Goal: Information Seeking & Learning: Find specific fact

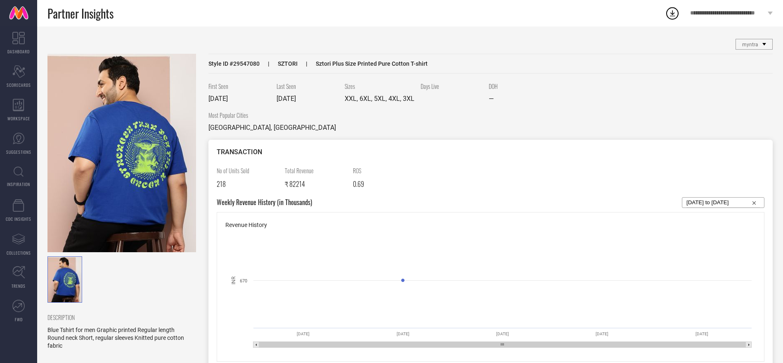
click at [20, 179] on link "INSPIRATION" at bounding box center [18, 176] width 37 height 33
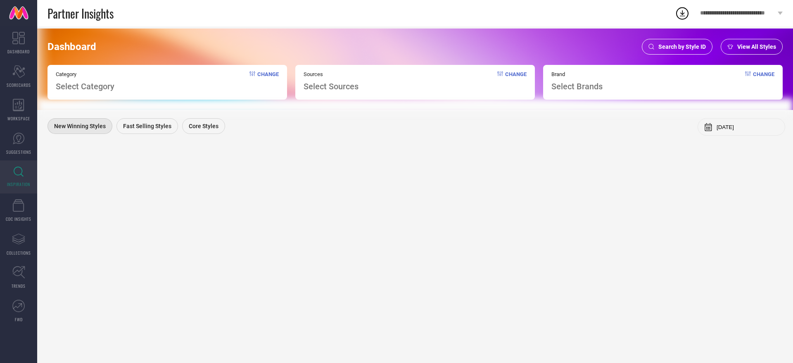
click at [675, 52] on div "Search by Style ID" at bounding box center [677, 47] width 71 height 16
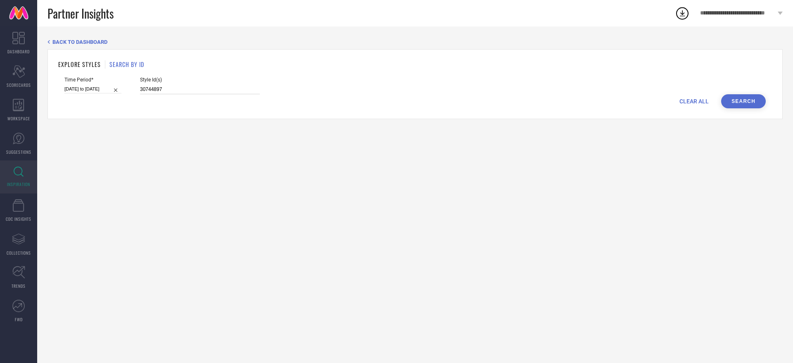
click at [242, 93] on input "30744897" at bounding box center [200, 89] width 120 height 9
paste input "10999830 10999830 13596840 10999830 13596840 13596840 13596840 28898092 1359684…"
type input "10999830 10999830 13596840 10999830 13596840 13596840 13596840 28898092 1359684…"
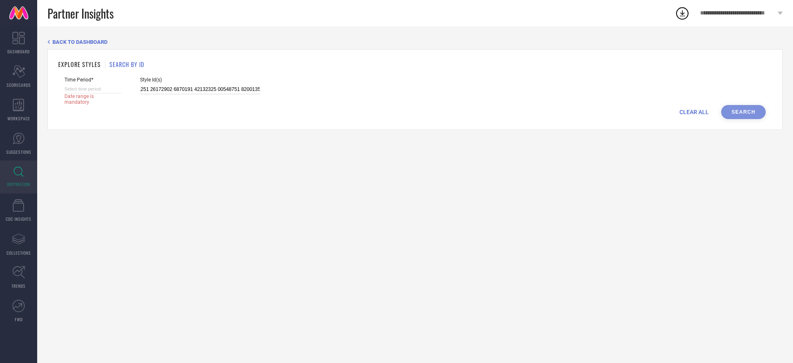
select select "7"
select select "2025"
select select "8"
select select "2025"
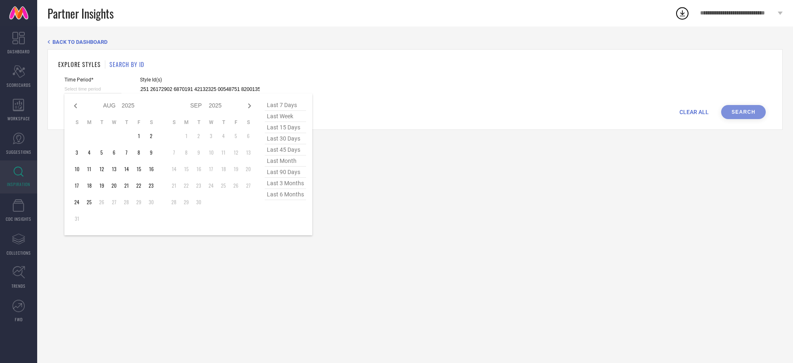
click at [119, 93] on input at bounding box center [92, 89] width 57 height 9
type input "10999830 10999830 13596840 10999830 13596840 13596840 13596840 28898092 1359684…"
click at [270, 197] on span "last 6 months" at bounding box center [285, 194] width 41 height 11
type input "01-02-2025 to 31-07-2025"
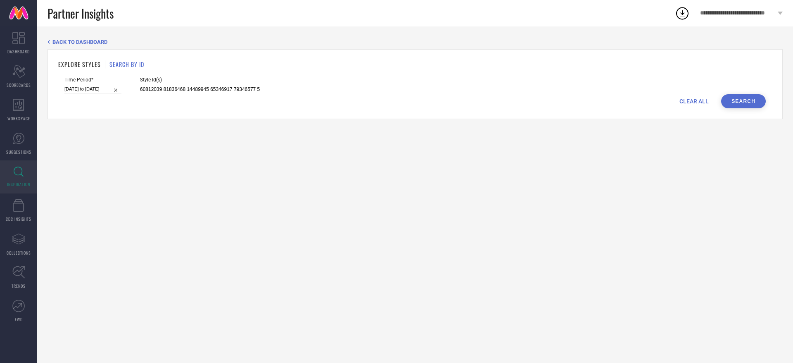
click at [738, 104] on button "Search" at bounding box center [743, 101] width 45 height 14
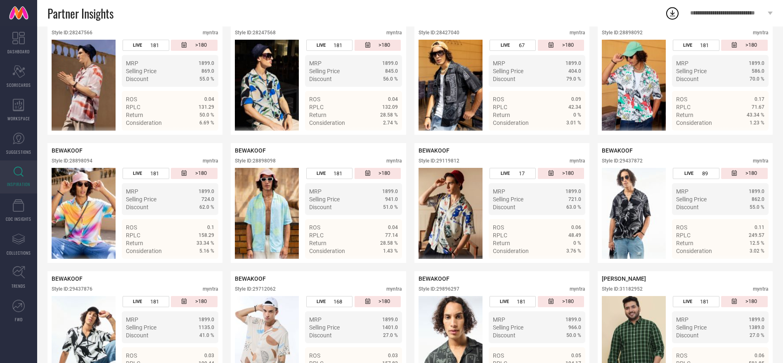
scroll to position [999, 0]
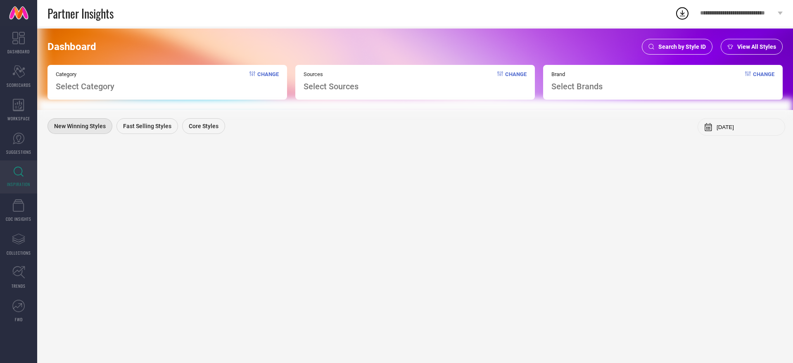
click at [696, 40] on div "Search by Style ID" at bounding box center [677, 47] width 71 height 16
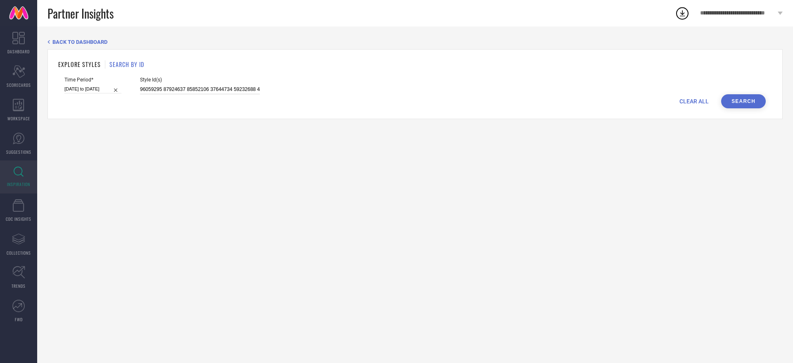
click at [240, 93] on input at bounding box center [200, 89] width 120 height 9
paste input "27539516 27539516 34691470 27539516 27539566 34917626 27539574 24007634 2400763…"
type input "27539516 27539516 34691470 27539516 27539566 34917626 27539574 24007634 2400763…"
select select "7"
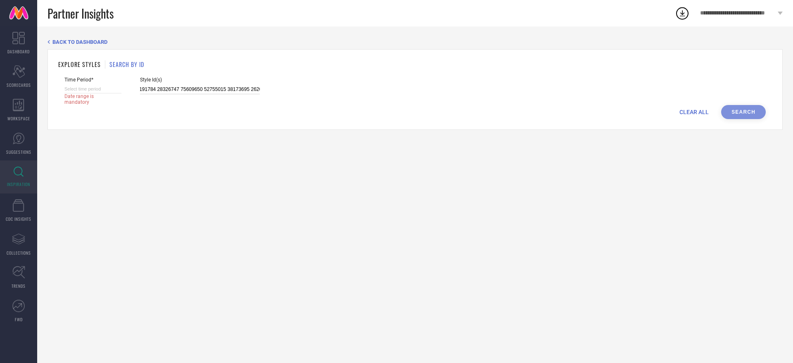
select select "2025"
select select "8"
select select "2025"
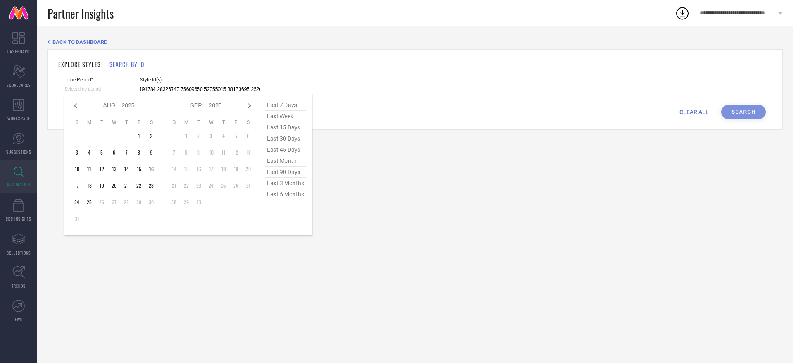
click at [114, 91] on input at bounding box center [92, 89] width 57 height 9
type input "27539516 27539516 34691470 27539516 27539566 34917626 27539574 24007634 2400763…"
click at [74, 104] on icon at bounding box center [76, 106] width 10 height 10
select select "6"
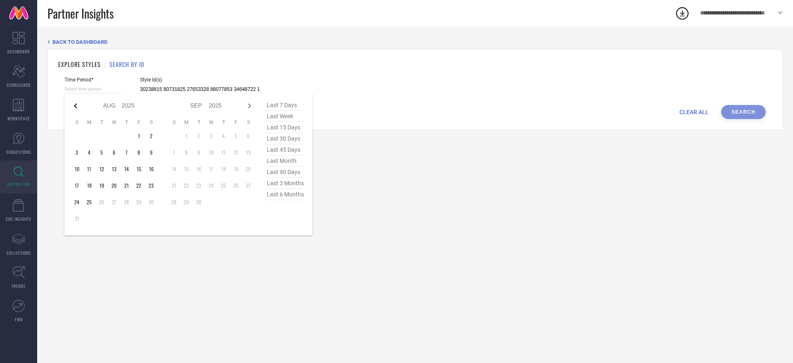
select select "2025"
select select "7"
select select "2025"
click at [74, 104] on icon at bounding box center [76, 106] width 10 height 10
select select "5"
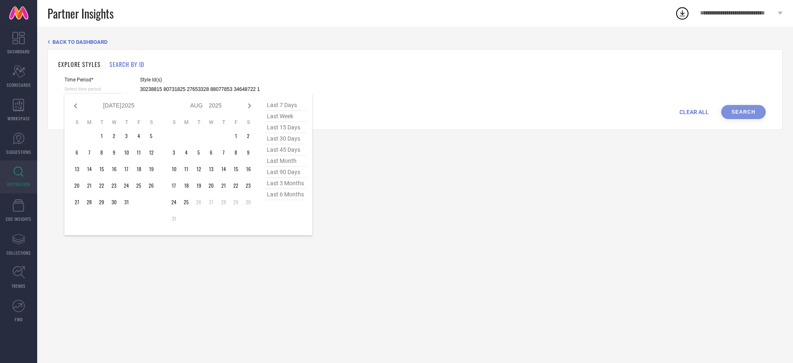
select select "2025"
select select "6"
select select "2025"
click at [74, 104] on icon at bounding box center [76, 106] width 10 height 10
select select "4"
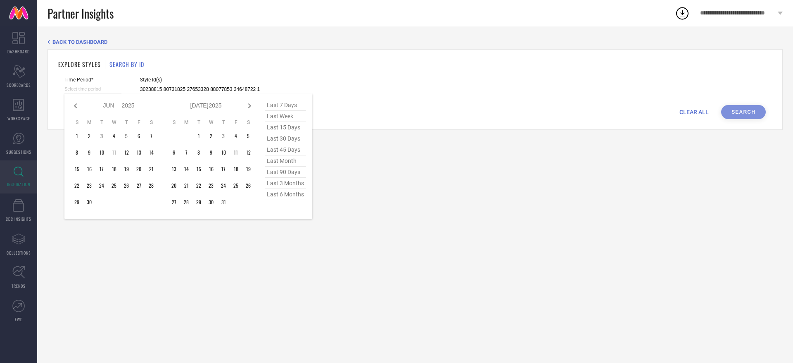
select select "2025"
select select "5"
select select "2025"
click at [74, 104] on icon at bounding box center [76, 106] width 10 height 10
select select "3"
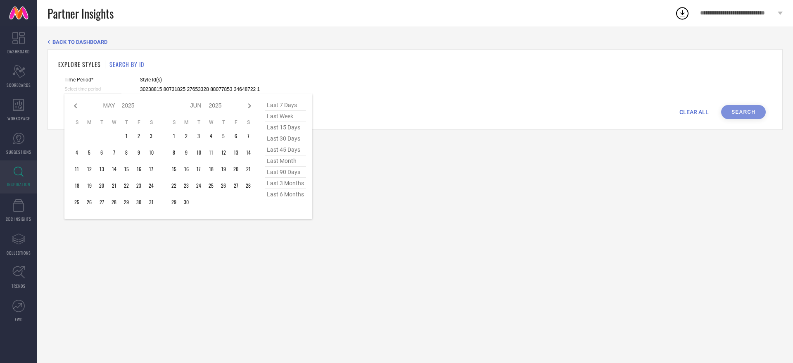
select select "2025"
select select "4"
select select "2025"
click at [74, 104] on icon at bounding box center [76, 106] width 10 height 10
select select "2"
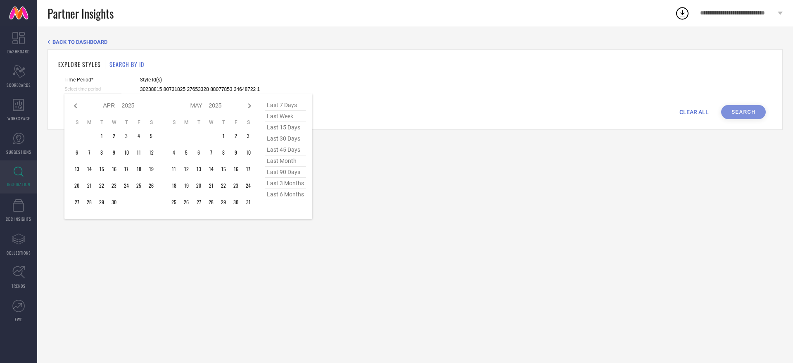
select select "2025"
select select "3"
select select "2025"
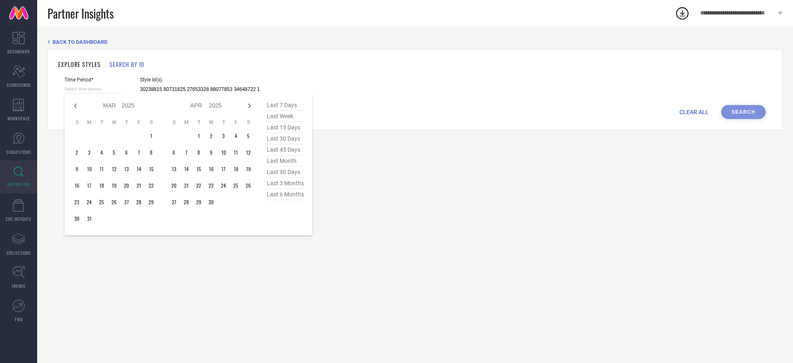
click at [74, 104] on icon at bounding box center [76, 106] width 10 height 10
select select "1"
select select "2025"
select select "2"
select select "2025"
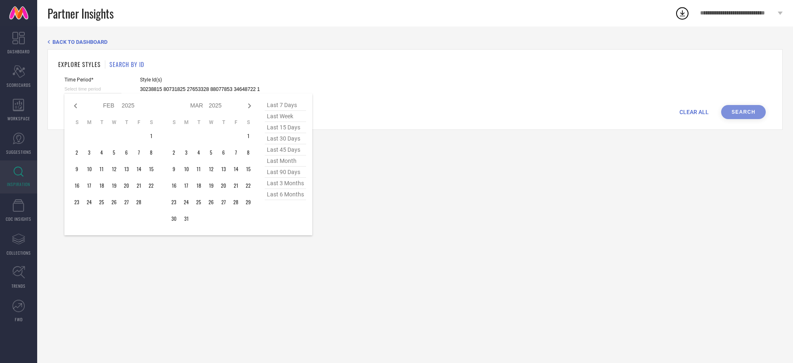
click at [74, 104] on icon at bounding box center [76, 106] width 10 height 10
select select "2025"
select select "1"
select select "2025"
click at [74, 104] on icon at bounding box center [76, 106] width 10 height 10
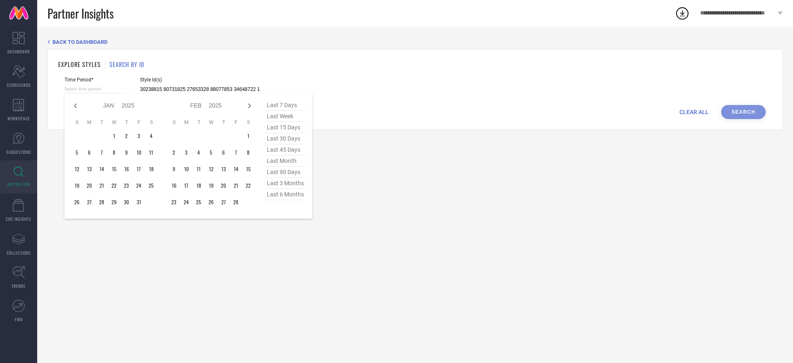
select select "11"
select select "2024"
select select "2025"
click at [74, 104] on icon at bounding box center [76, 106] width 10 height 10
select select "10"
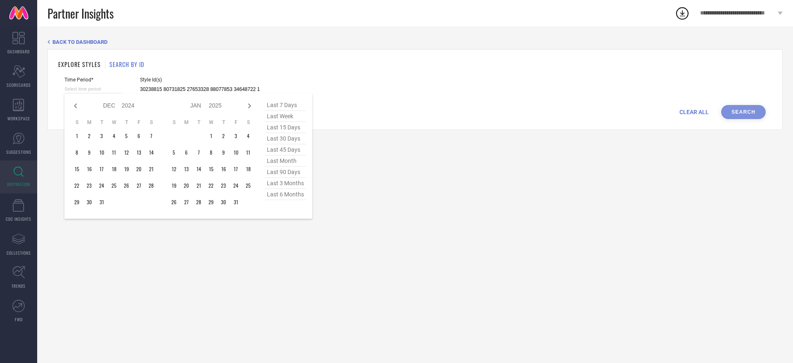
select select "2024"
select select "11"
select select "2024"
click at [74, 104] on icon at bounding box center [76, 106] width 10 height 10
select select "9"
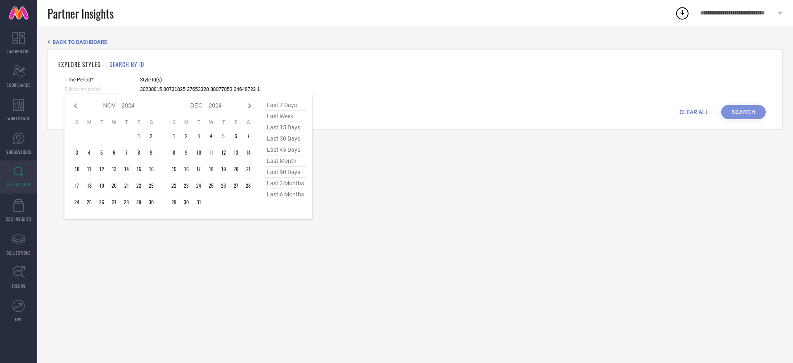
select select "2024"
select select "10"
select select "2024"
click at [74, 104] on icon at bounding box center [76, 106] width 10 height 10
select select "8"
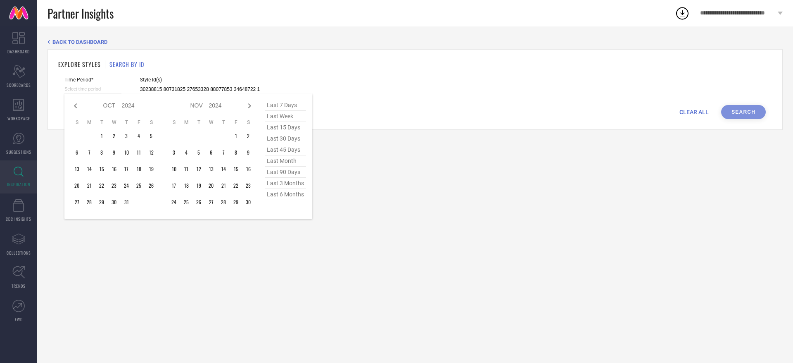
select select "2024"
select select "9"
select select "2024"
click at [74, 104] on icon at bounding box center [76, 106] width 10 height 10
select select "7"
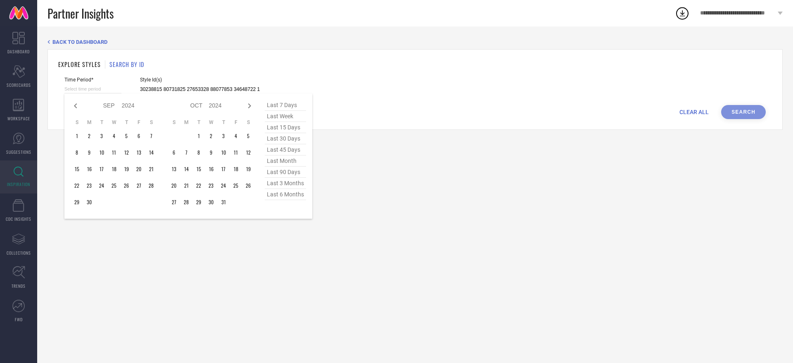
select select "2024"
select select "8"
select select "2024"
click at [74, 104] on icon at bounding box center [76, 106] width 10 height 10
select select "6"
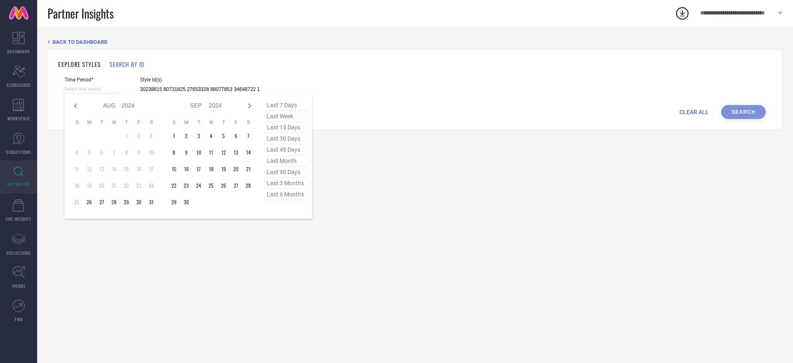
select select "2024"
select select "7"
select select "2024"
click at [74, 104] on icon at bounding box center [76, 106] width 10 height 10
select select "5"
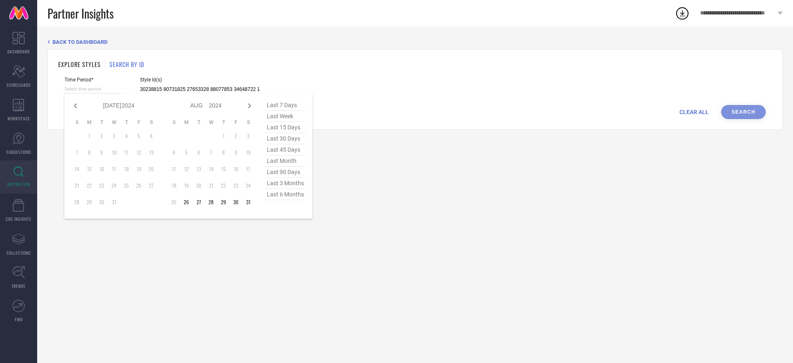
select select "2024"
select select "6"
select select "2024"
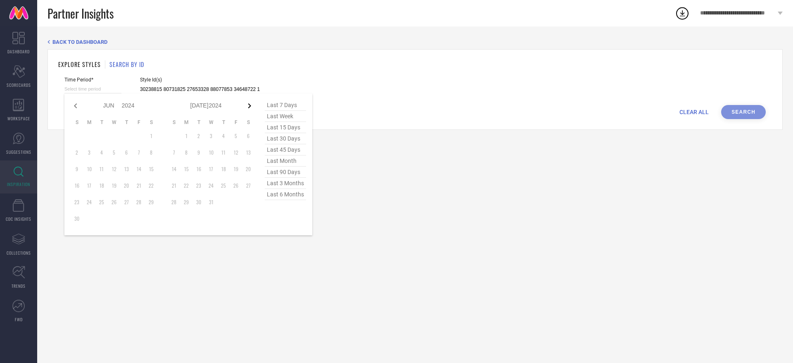
click at [247, 107] on icon at bounding box center [249, 106] width 10 height 10
select select "6"
select select "2024"
select select "7"
select select "2024"
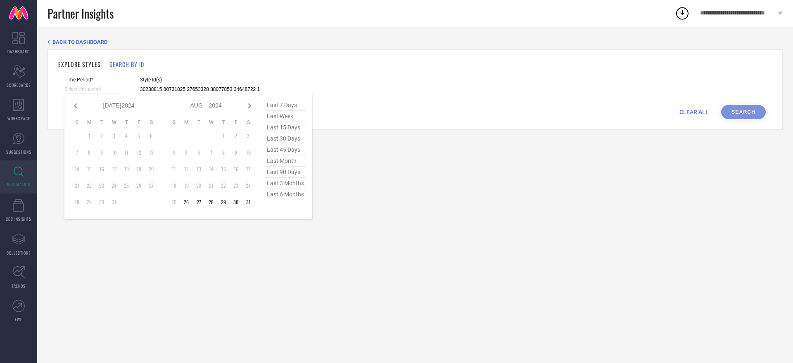
click at [247, 107] on icon at bounding box center [249, 106] width 10 height 10
select select "7"
select select "2024"
select select "8"
select select "2024"
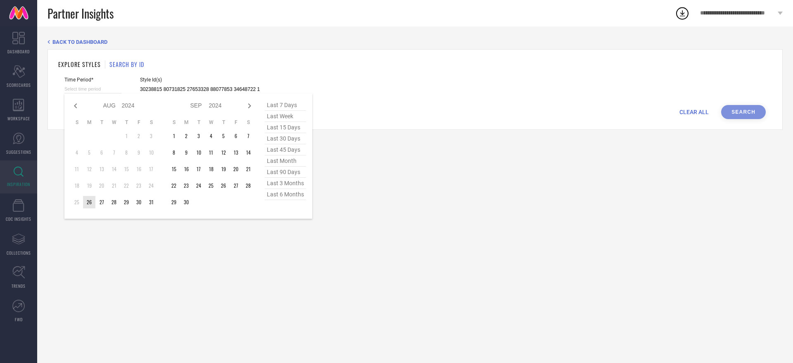
type input "After 26-08-2024"
click at [88, 200] on td "26" at bounding box center [89, 202] width 12 height 12
click at [248, 104] on icon at bounding box center [249, 106] width 10 height 10
select select "8"
select select "2024"
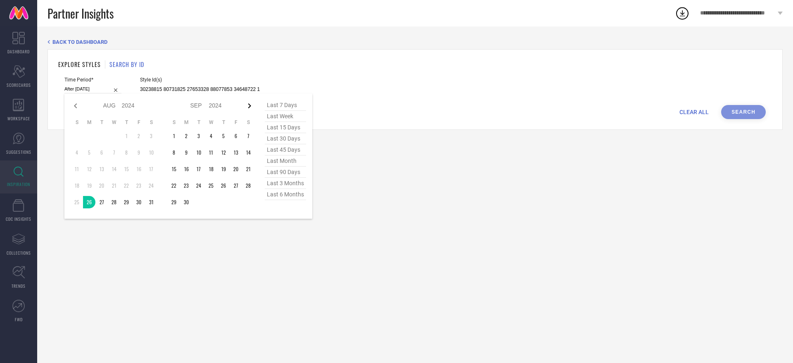
select select "9"
select select "2024"
click at [248, 104] on icon at bounding box center [249, 106] width 10 height 10
select select "9"
select select "2024"
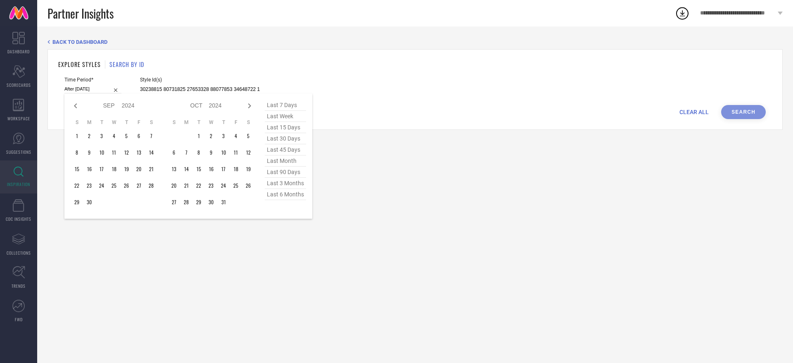
select select "10"
select select "2024"
click at [248, 104] on icon at bounding box center [249, 106] width 10 height 10
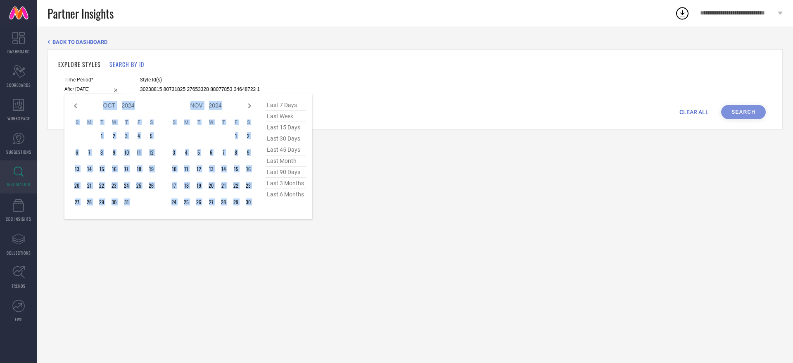
select select "10"
select select "2024"
select select "11"
select select "2024"
click at [248, 104] on icon at bounding box center [249, 106] width 10 height 10
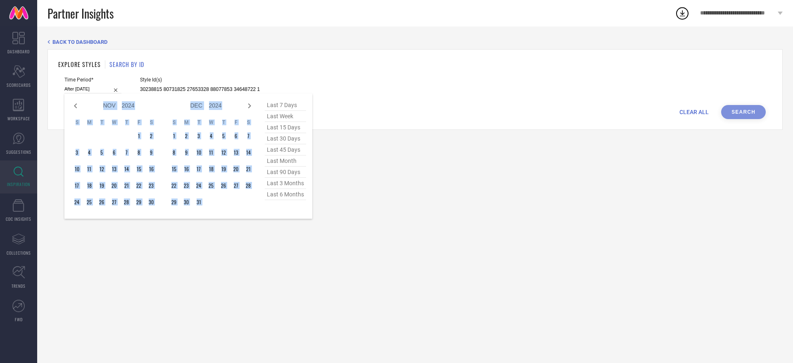
select select "11"
select select "2024"
select select "2025"
click at [248, 104] on icon at bounding box center [249, 106] width 10 height 10
select select "2025"
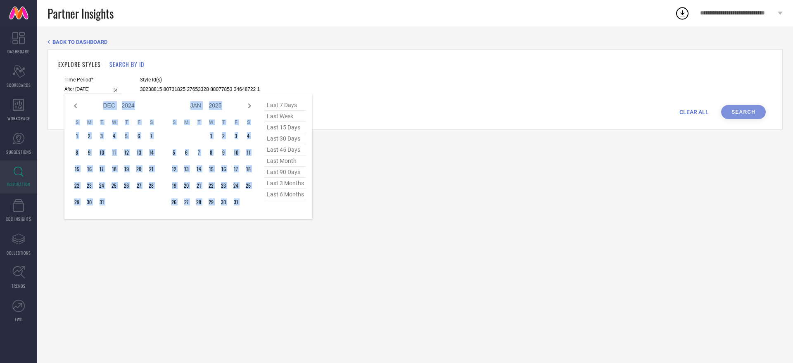
select select "1"
select select "2025"
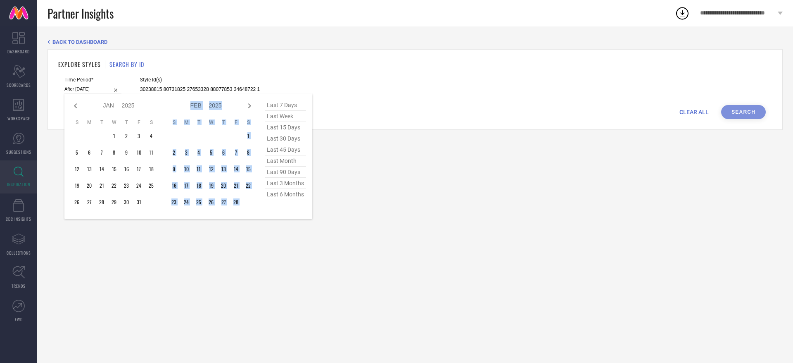
click at [248, 104] on icon at bounding box center [249, 106] width 10 height 10
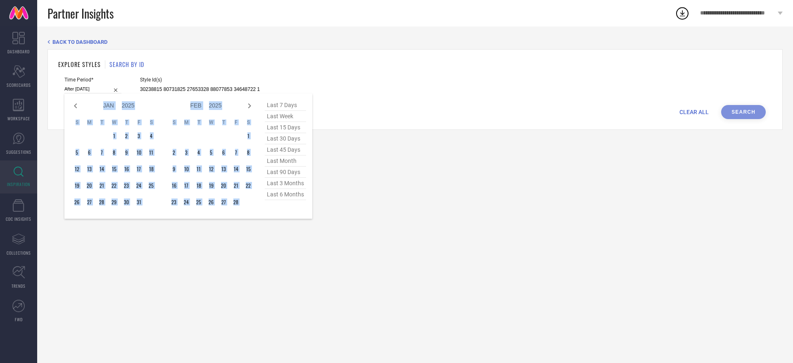
select select "2"
select select "2025"
select select "3"
select select "2025"
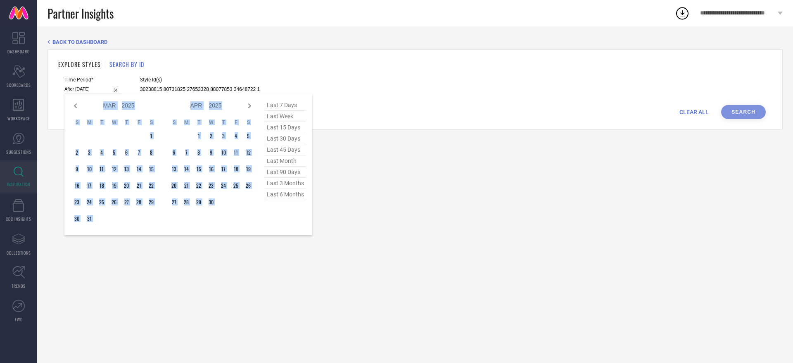
click at [248, 104] on icon at bounding box center [249, 106] width 10 height 10
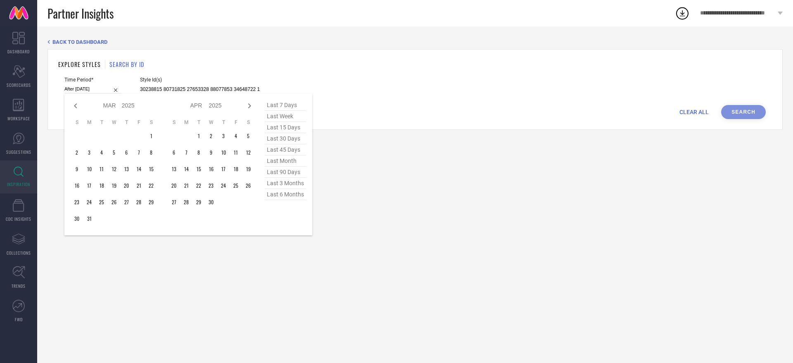
select select "3"
select select "2025"
select select "4"
select select "2025"
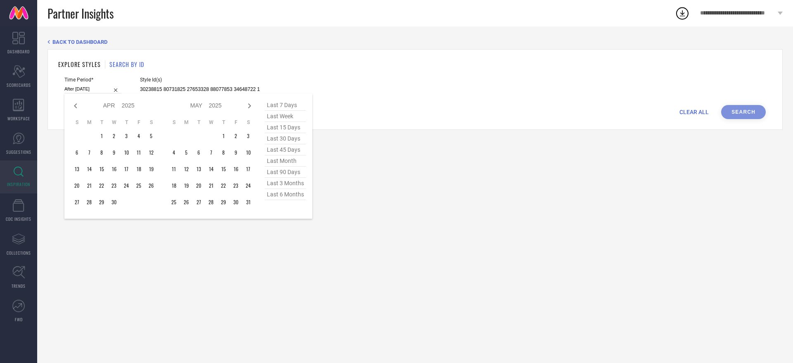
click at [248, 104] on icon at bounding box center [249, 106] width 10 height 10
select select "4"
select select "2025"
select select "5"
select select "2025"
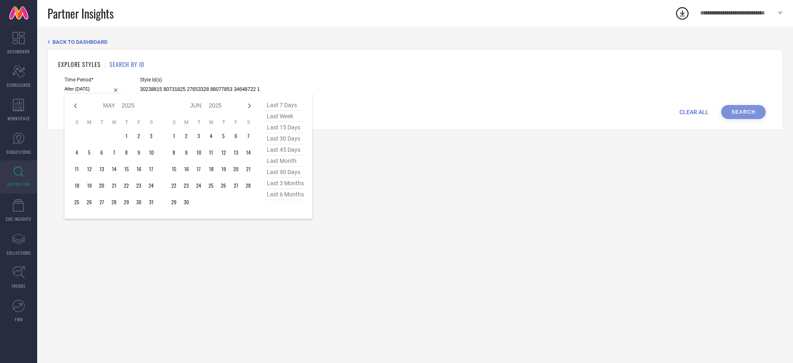
click at [248, 104] on icon at bounding box center [249, 106] width 10 height 10
select select "5"
select select "2025"
select select "6"
select select "2025"
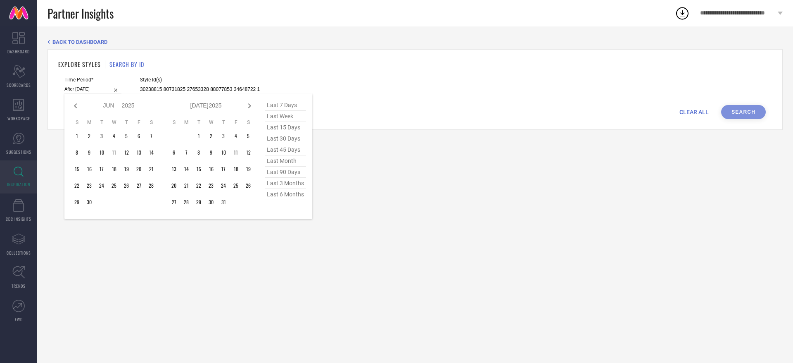
click at [248, 104] on icon at bounding box center [249, 106] width 10 height 10
select select "6"
select select "2025"
select select "7"
select select "2025"
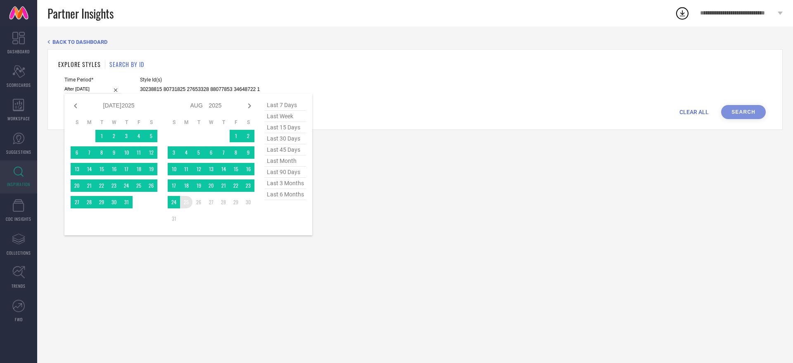
type input "[DATE] to [DATE]"
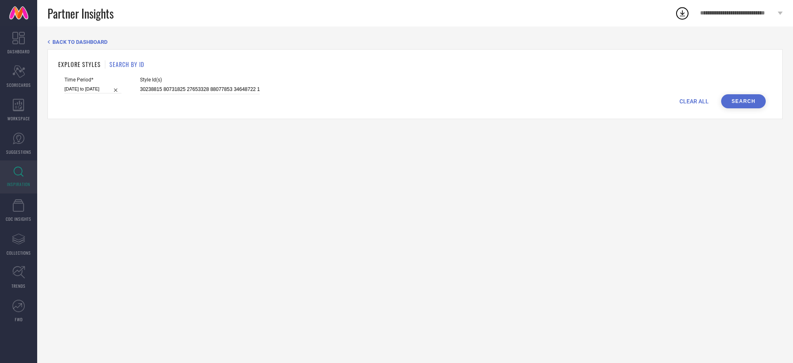
click at [744, 99] on button "Search" at bounding box center [743, 101] width 45 height 14
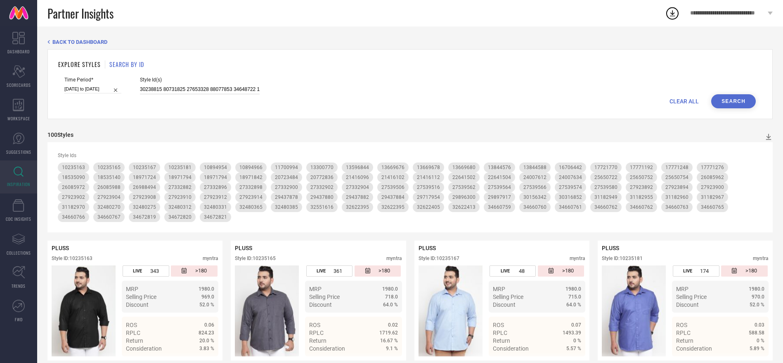
click at [217, 85] on input at bounding box center [200, 89] width 120 height 9
paste input "4007640 27539526 27539526 27539526 27539524 27539524 27539524 31182950 31182950…"
type input "24007640 27539526 27539526 27539526 27539524 27539524 27539524 31182950 3118295…"
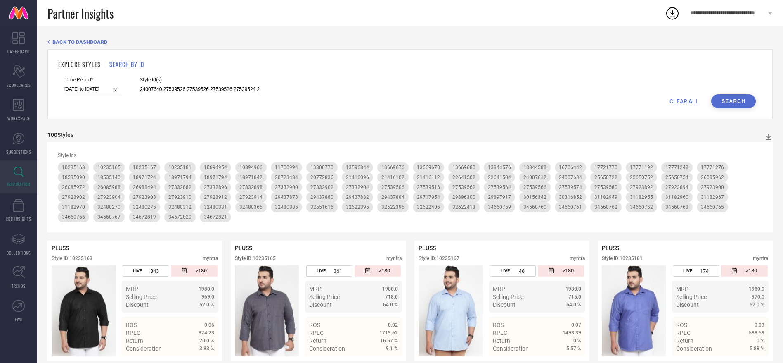
click at [731, 99] on button "Search" at bounding box center [734, 101] width 45 height 14
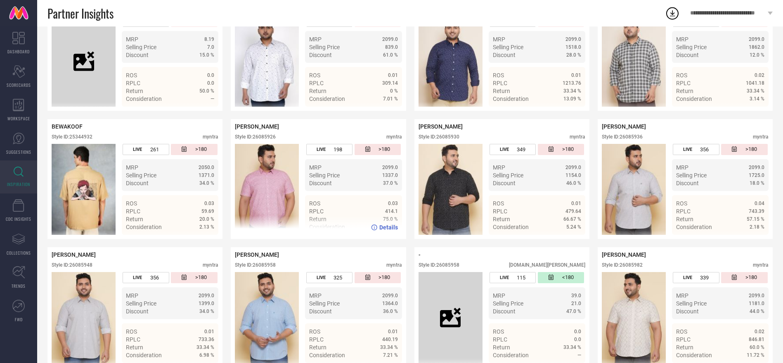
scroll to position [517, 0]
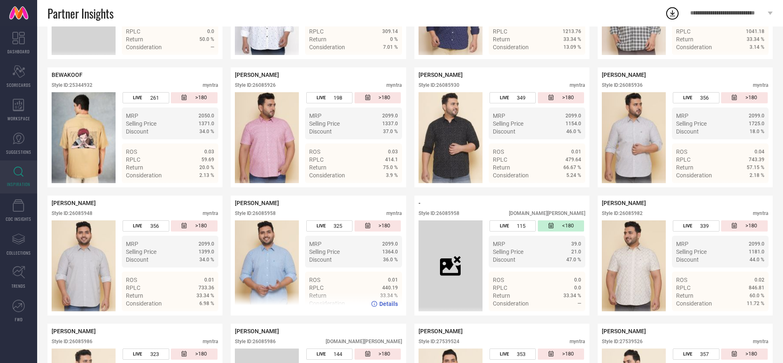
click at [268, 216] on div "Style ID: 26085958" at bounding box center [255, 213] width 41 height 6
copy div "26085958"
click at [393, 307] on span "Details" at bounding box center [389, 303] width 19 height 7
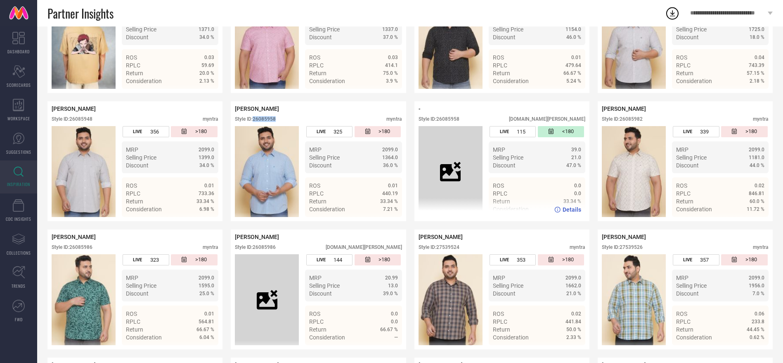
scroll to position [704, 0]
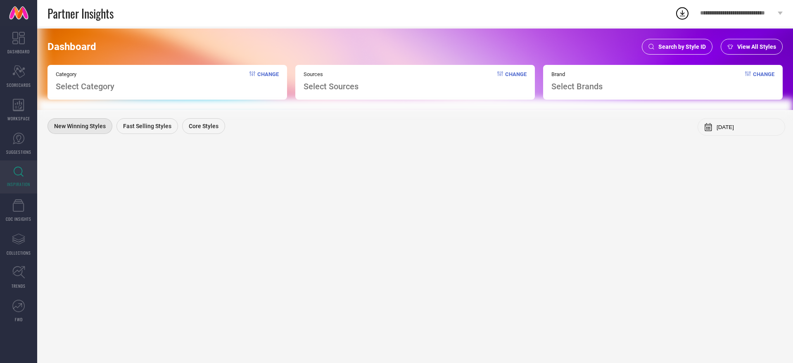
click at [673, 52] on div "Search by Style ID" at bounding box center [677, 47] width 71 height 16
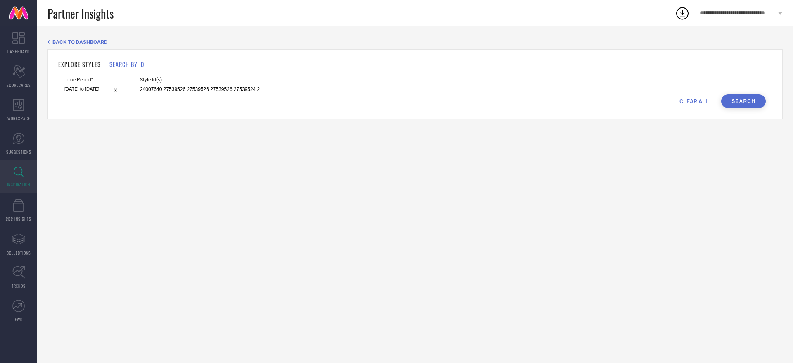
click at [213, 89] on input "24007640 27539526 27539526 27539526 27539524 27539524 27539524 31182950 3118295…" at bounding box center [200, 89] width 120 height 9
paste input "7539576 27539576 27539510 27539576 27539576 27539576 27539510 31182972 31182972…"
type input "27539576 27539576 27539510 27539576 27539576 27539576 27539510 31182972 3118297…"
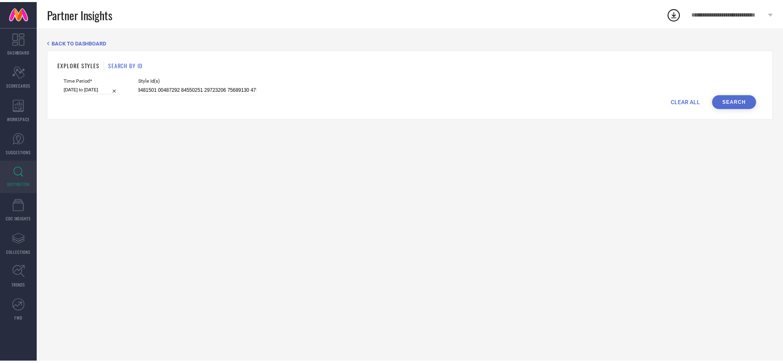
scroll to position [0, 0]
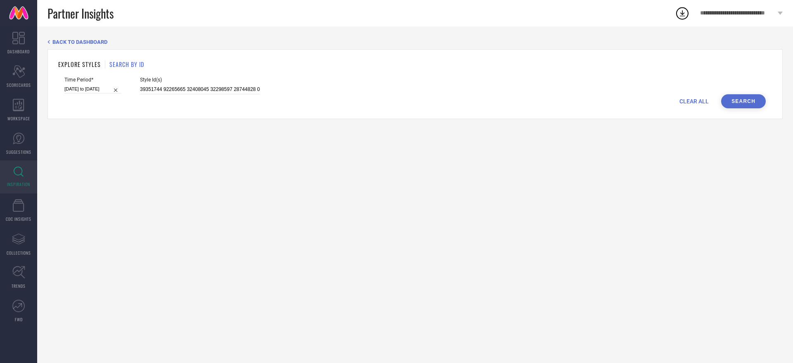
click at [745, 98] on button "Search" at bounding box center [743, 101] width 45 height 14
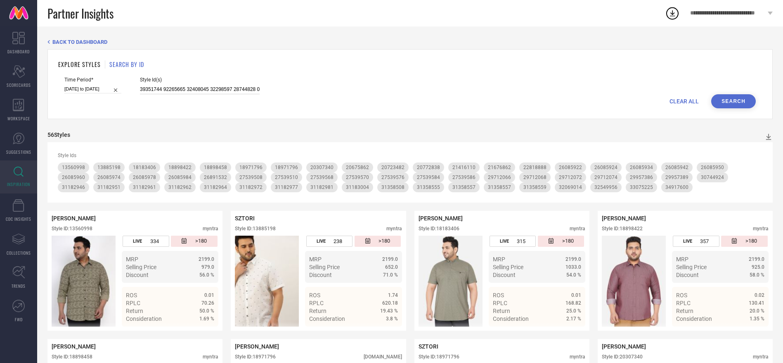
click at [216, 92] on input at bounding box center [200, 89] width 120 height 9
paste input "475410 27475410 27475410 27475410 27475410 27475410 27475418 27475418 27475408 …"
type input "27475410 27475410 27475410 27475410 27475410 27475410 27475418 27475418 2747540…"
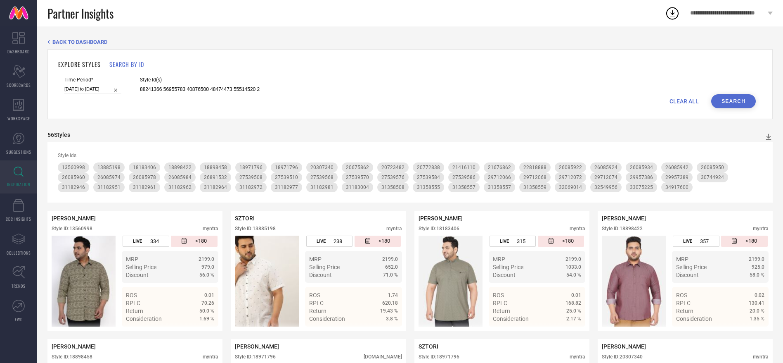
click at [722, 101] on button "Search" at bounding box center [734, 101] width 45 height 14
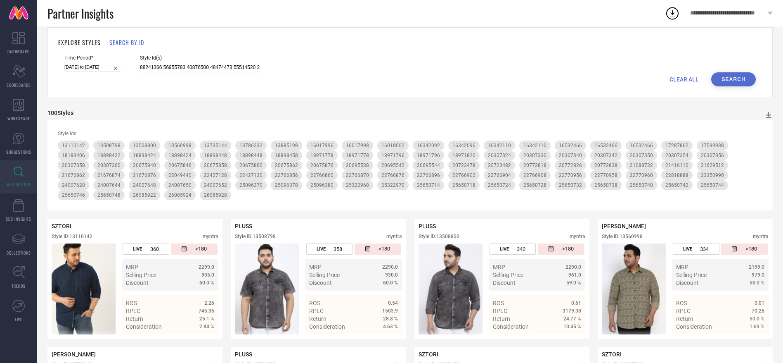
scroll to position [20, 0]
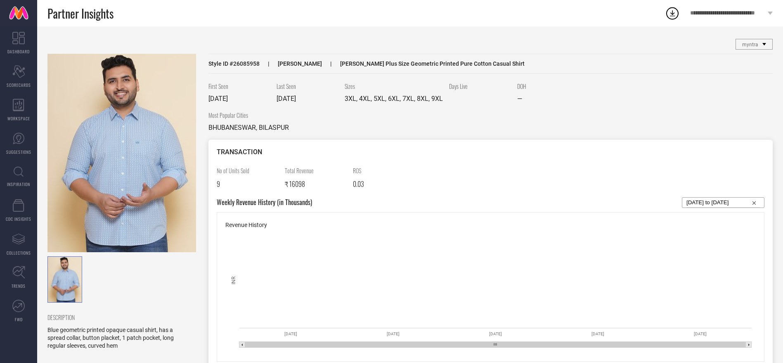
click at [139, 172] on img at bounding box center [121, 153] width 149 height 198
